Goal: Navigation & Orientation: Find specific page/section

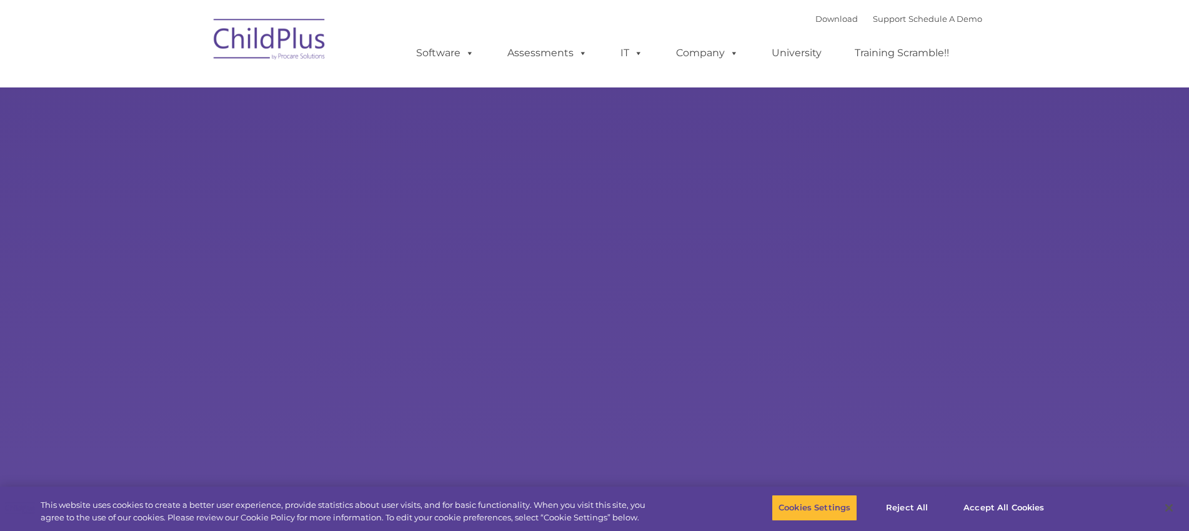
select select "MEDIUM"
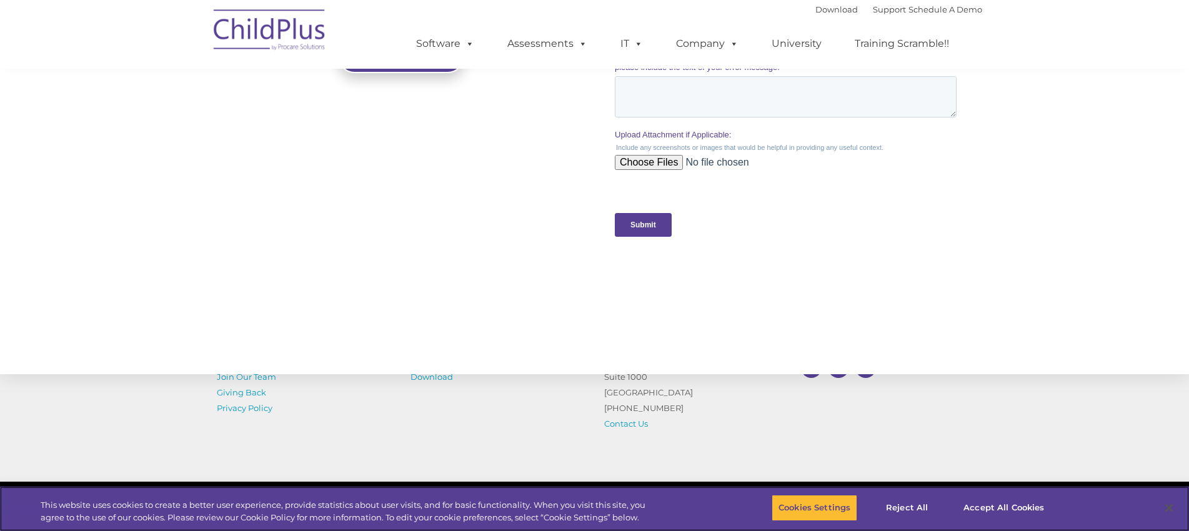
scroll to position [1148, 0]
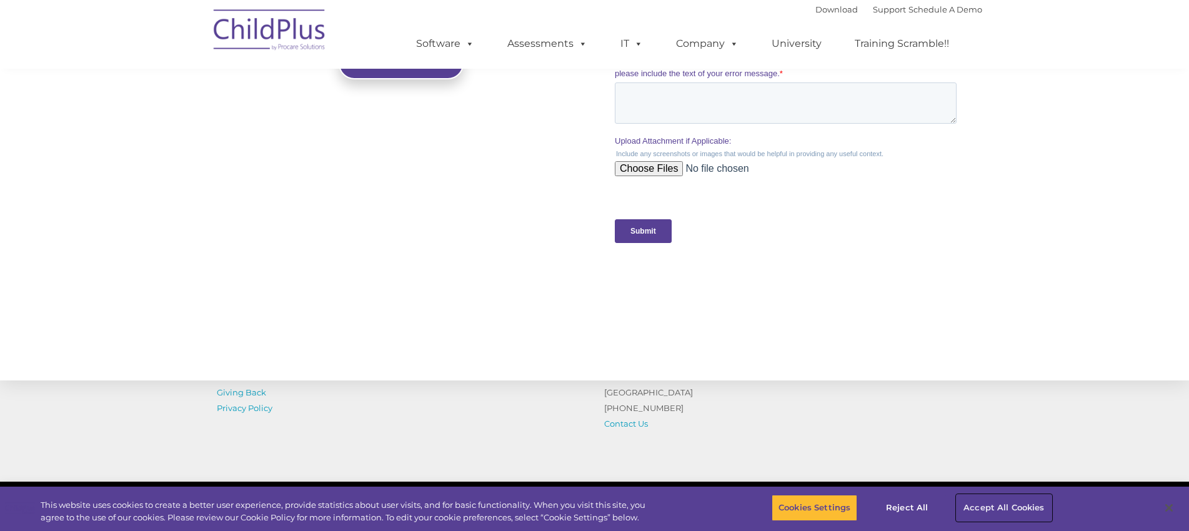
click at [1025, 504] on button "Accept All Cookies" at bounding box center [1004, 508] width 94 height 26
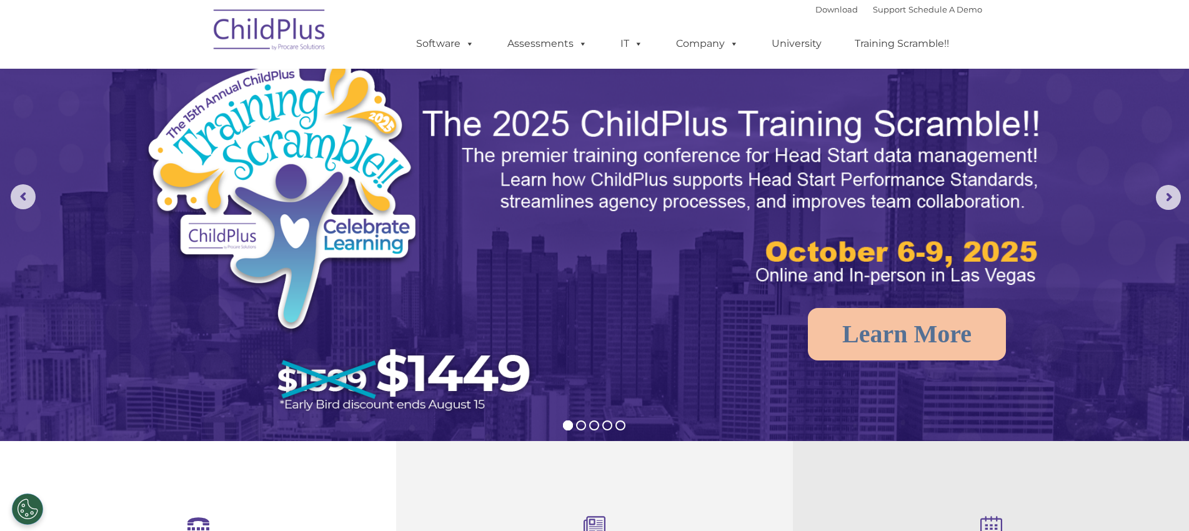
scroll to position [0, 0]
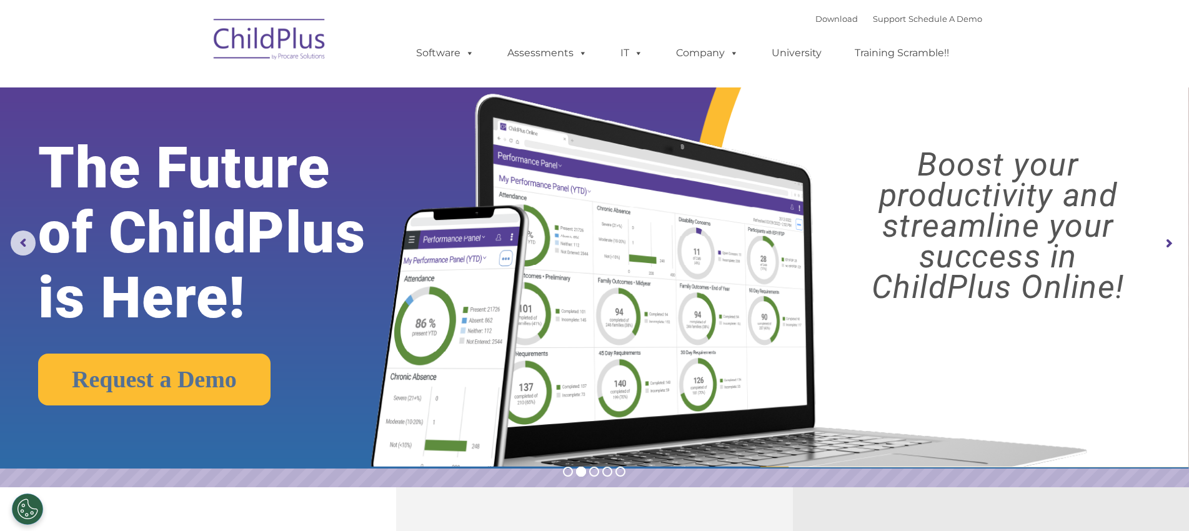
click at [1173, 242] on rs-arrow at bounding box center [1168, 243] width 25 height 25
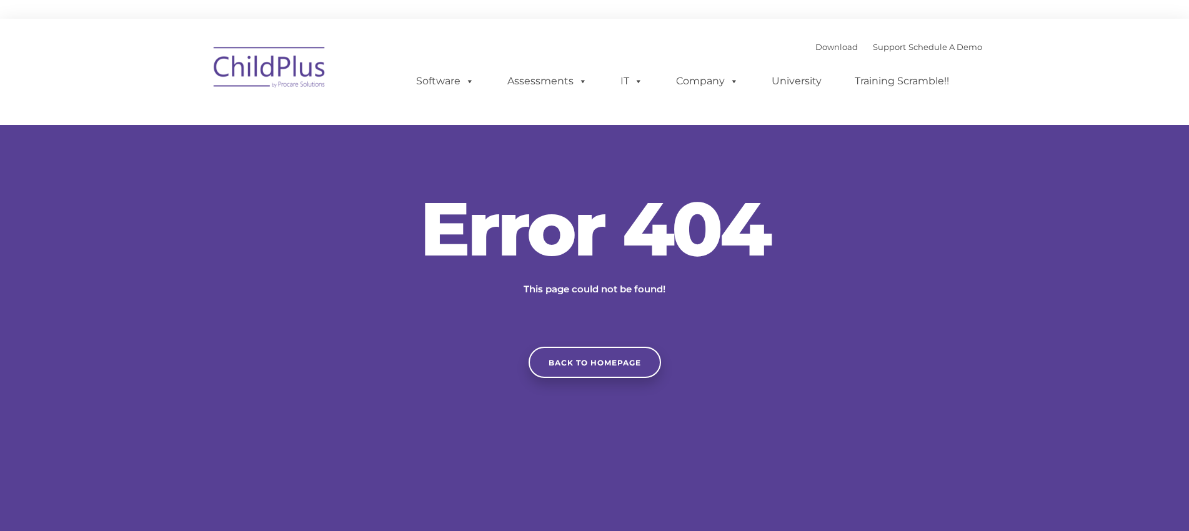
type input ""
click at [962, 51] on link "Schedule A Demo" at bounding box center [945, 47] width 74 height 10
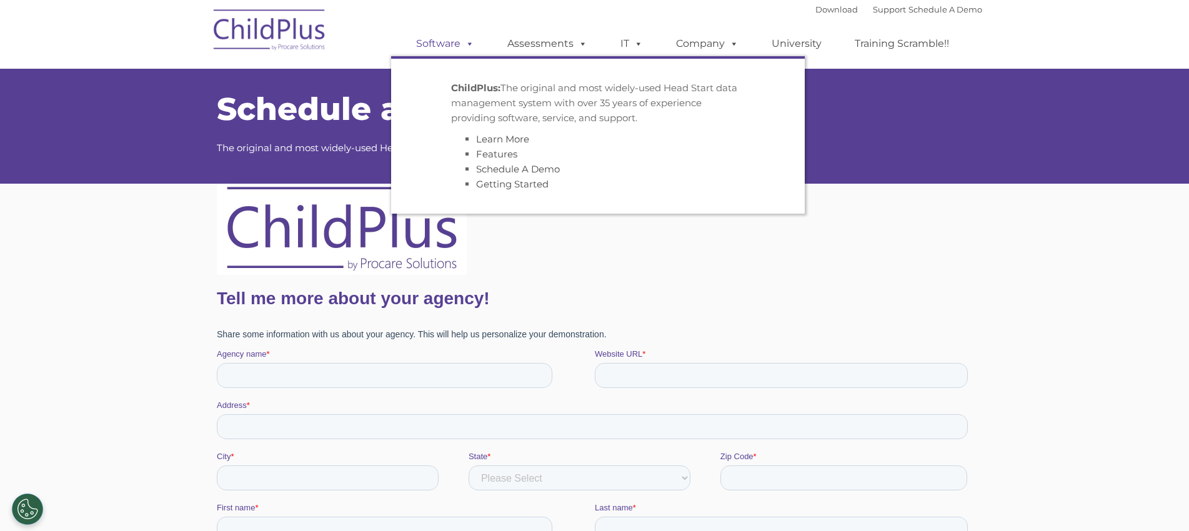
click at [455, 45] on link "Software" at bounding box center [445, 43] width 83 height 25
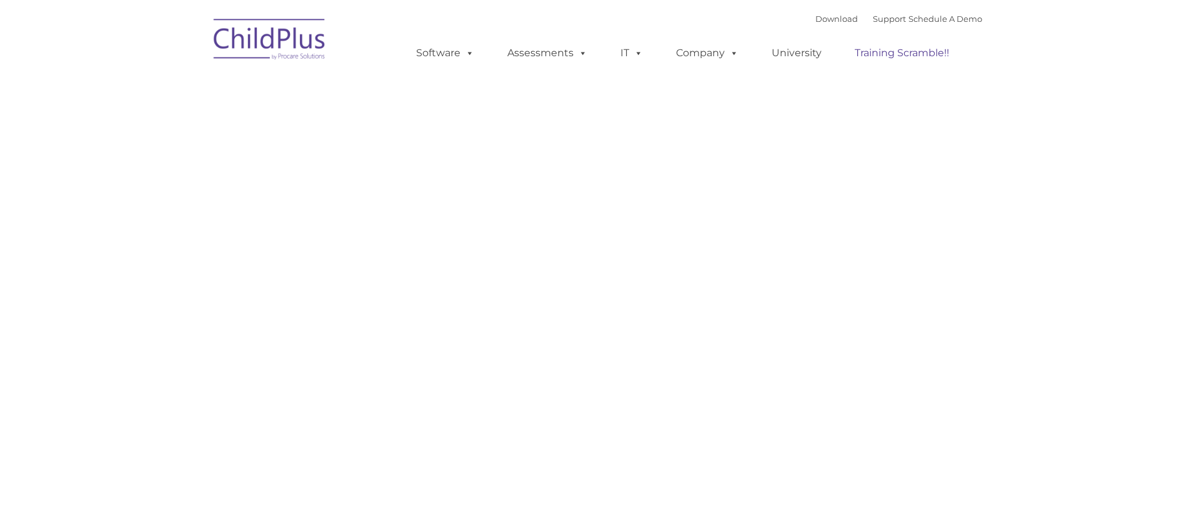
type input ""
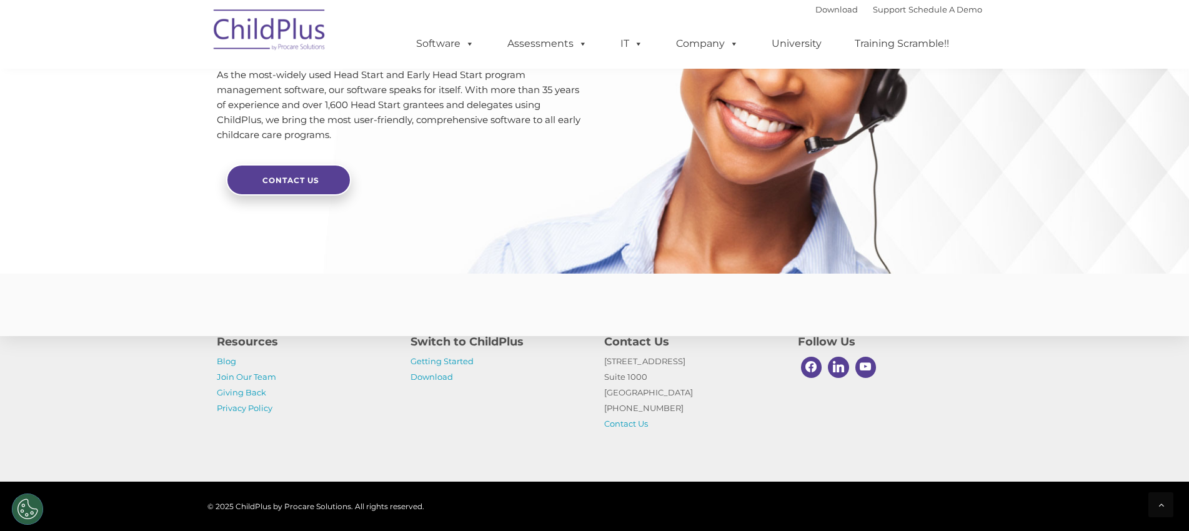
scroll to position [2991, 0]
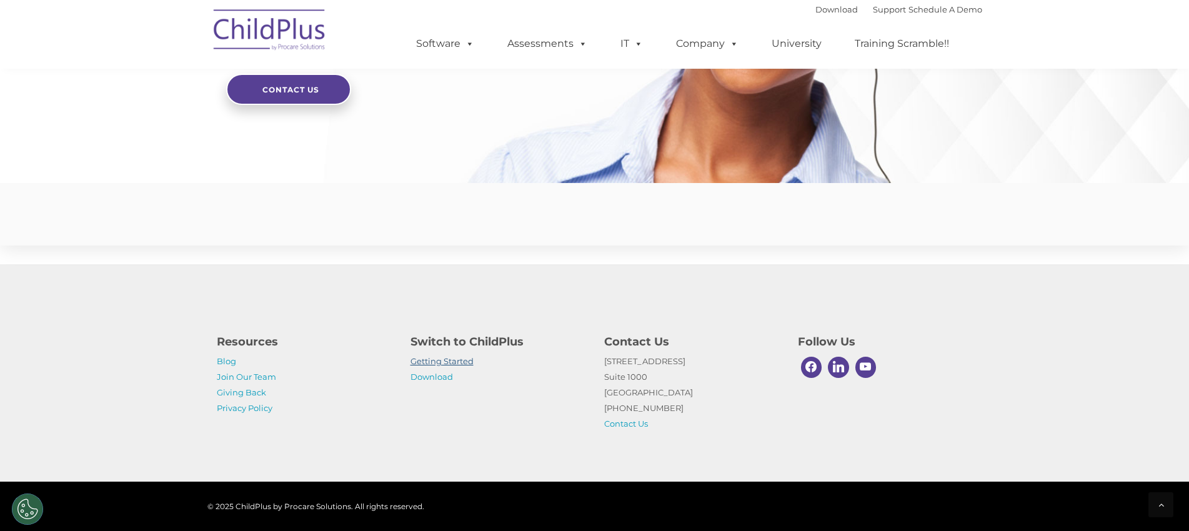
click at [442, 362] on link "Getting Started" at bounding box center [441, 361] width 63 height 10
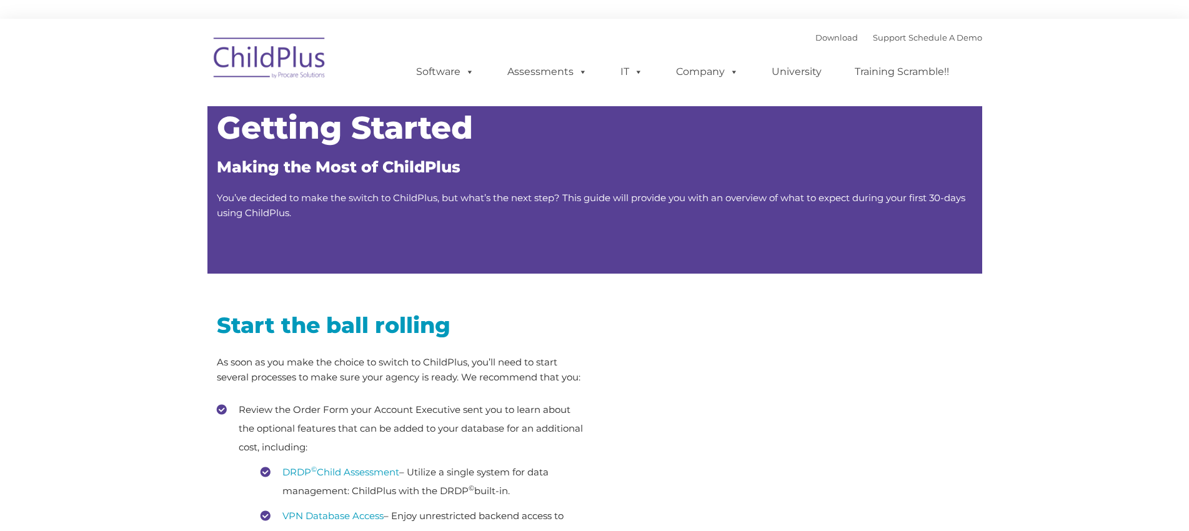
type input ""
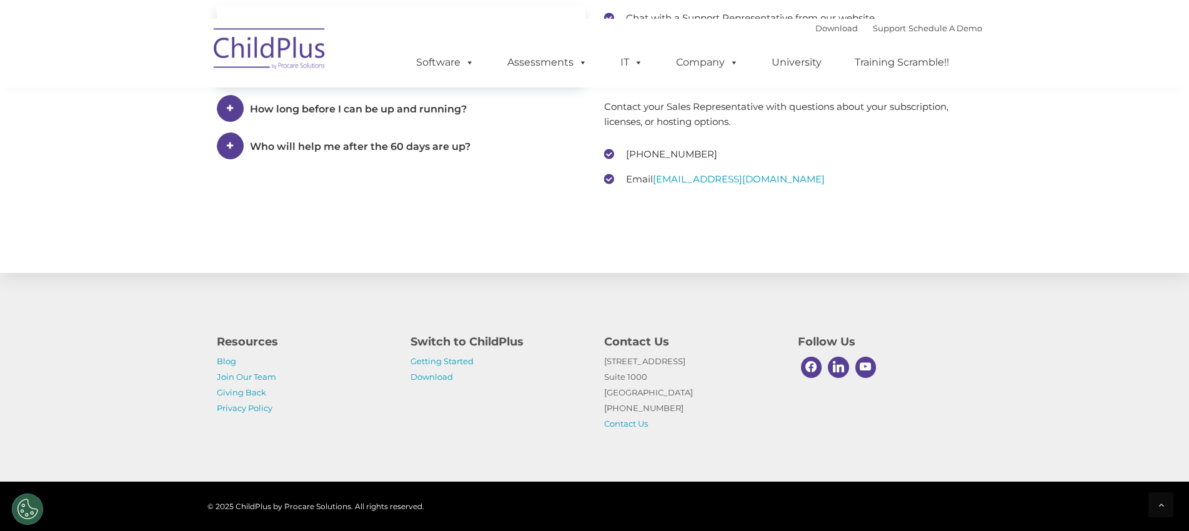
scroll to position [1886, 0]
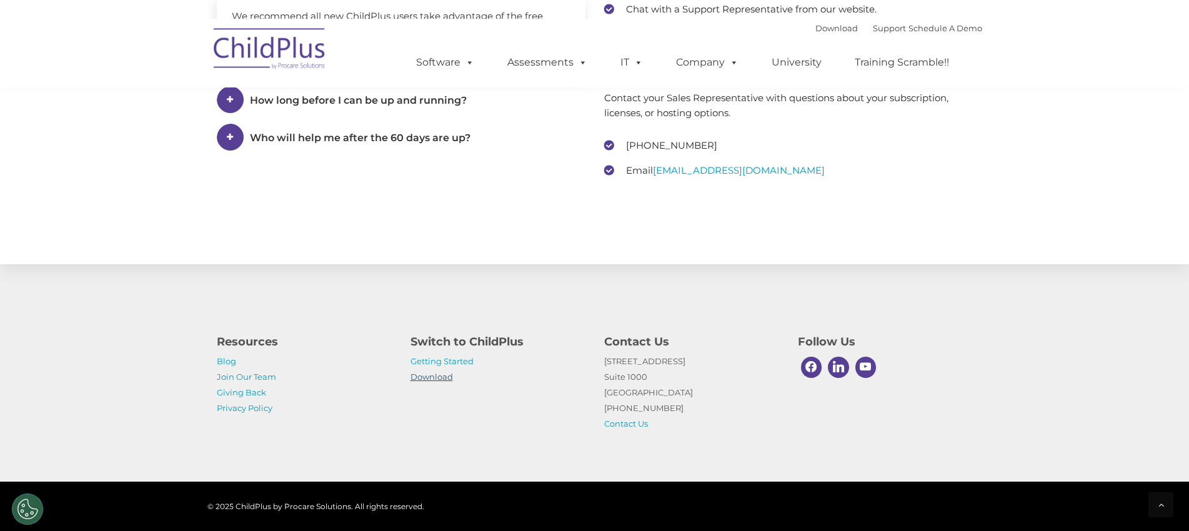
click at [442, 377] on link "Download" at bounding box center [431, 377] width 42 height 10
